Goal: Information Seeking & Learning: Compare options

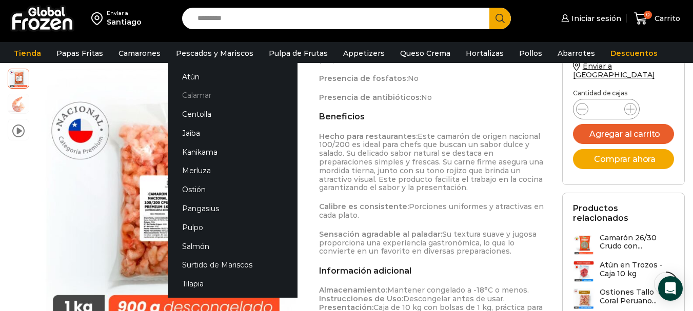
click at [221, 98] on link "Calamar" at bounding box center [232, 95] width 129 height 19
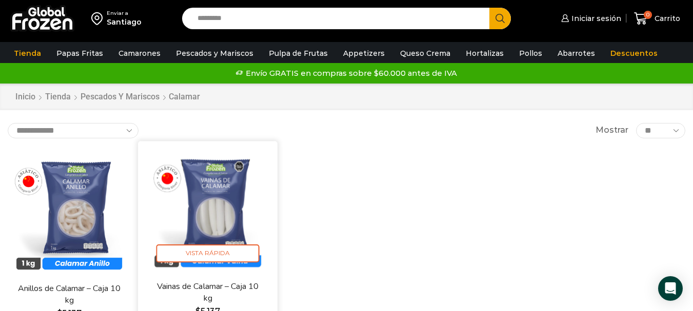
click at [213, 187] on img at bounding box center [208, 211] width 124 height 124
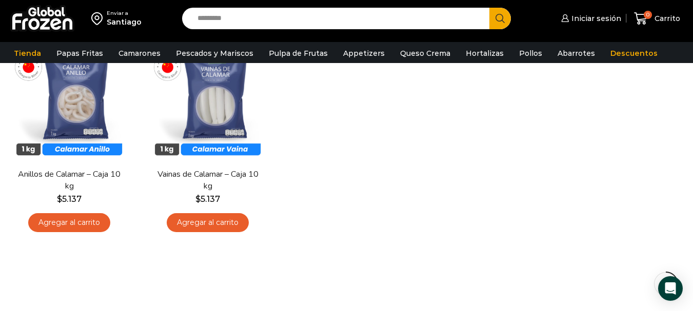
scroll to position [154, 0]
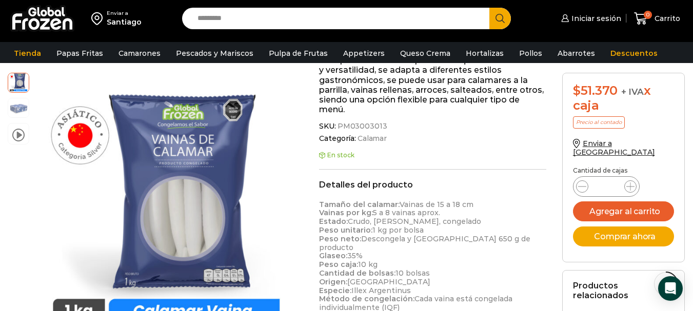
scroll to position [308, 0]
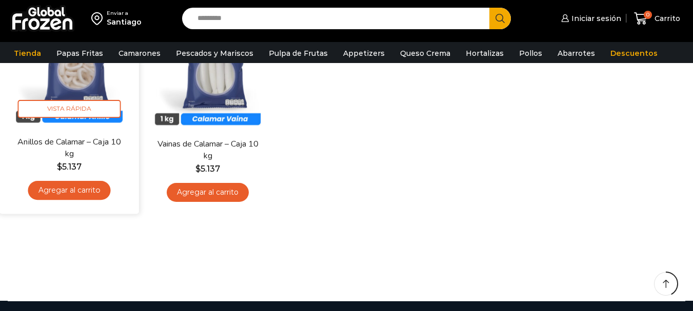
scroll to position [154, 0]
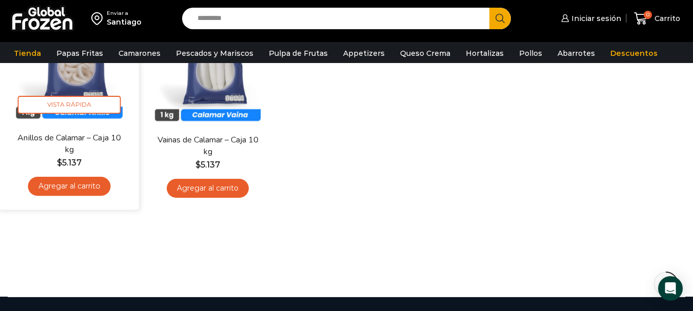
click at [64, 82] on img at bounding box center [69, 62] width 124 height 124
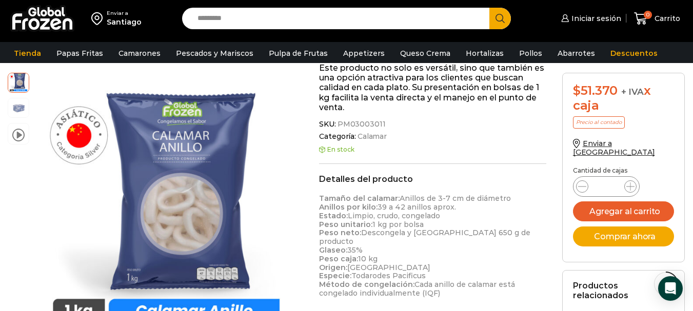
scroll to position [257, 0]
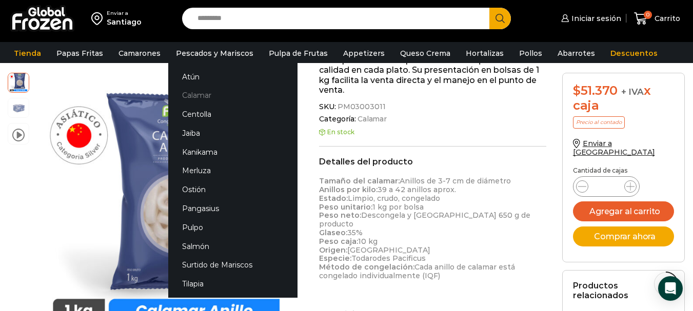
click at [215, 92] on link "Calamar" at bounding box center [232, 95] width 129 height 19
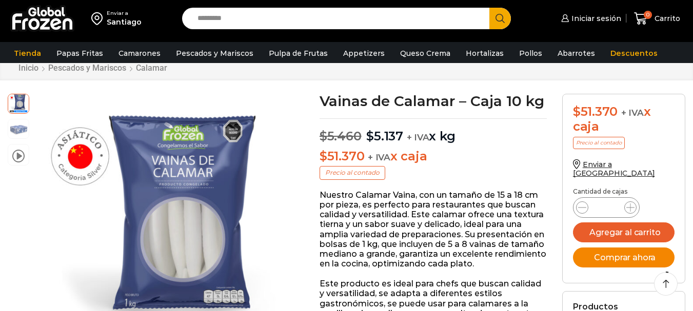
scroll to position [52, 0]
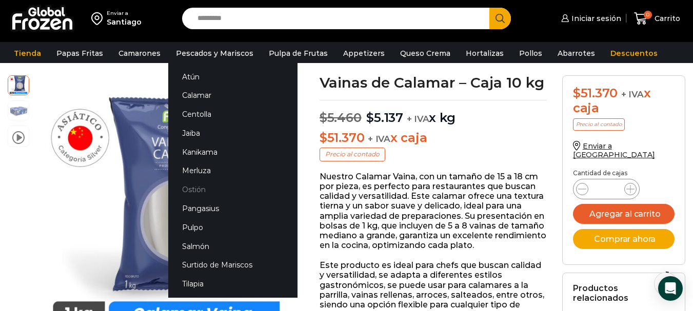
click at [199, 185] on link "Ostión" at bounding box center [232, 190] width 129 height 19
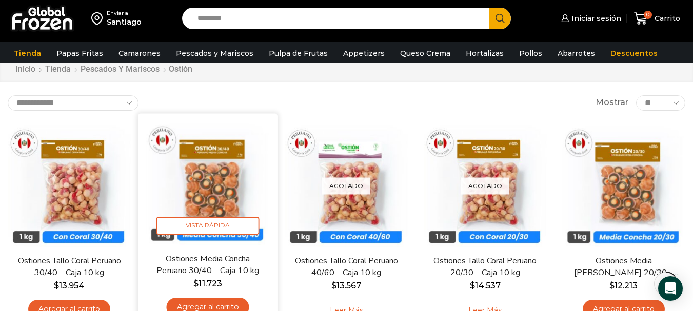
scroll to position [51, 0]
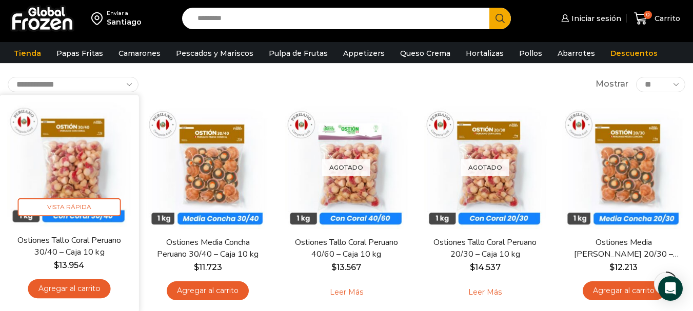
click at [72, 146] on img at bounding box center [69, 165] width 124 height 124
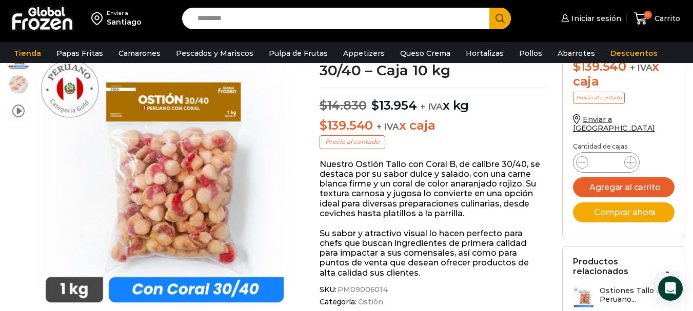
scroll to position [103, 0]
